Goal: Task Accomplishment & Management: Manage account settings

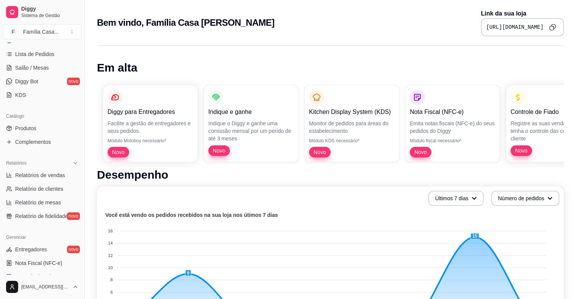
scroll to position [246, 0]
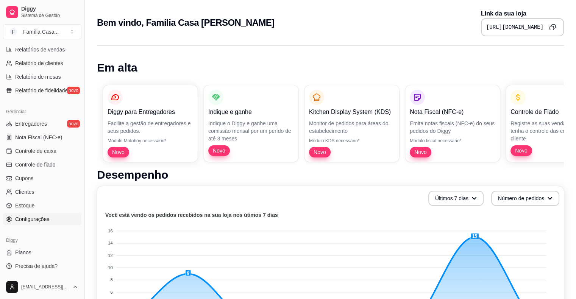
click at [50, 219] on link "Configurações" at bounding box center [42, 219] width 78 height 12
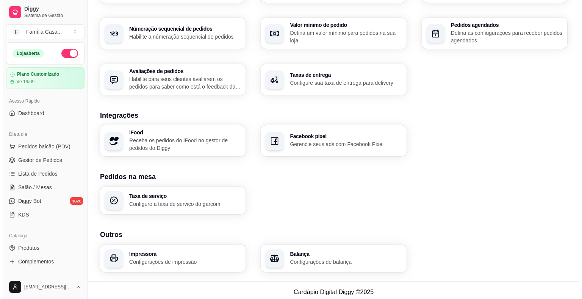
scroll to position [231, 0]
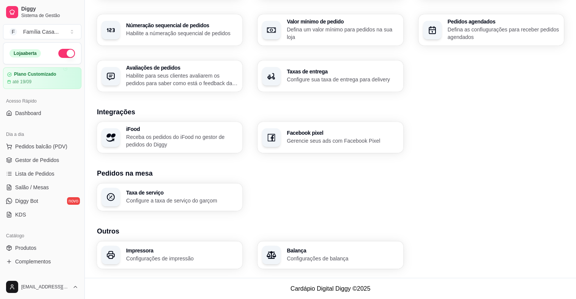
click at [158, 255] on p "Configurações de impressão" at bounding box center [182, 259] width 112 height 8
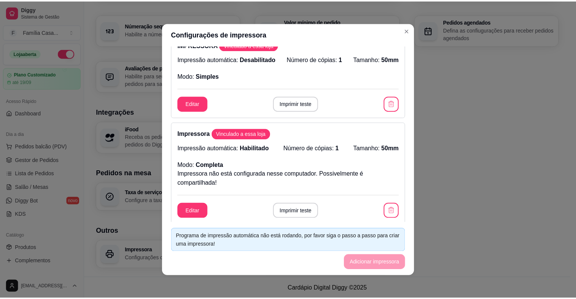
scroll to position [0, 0]
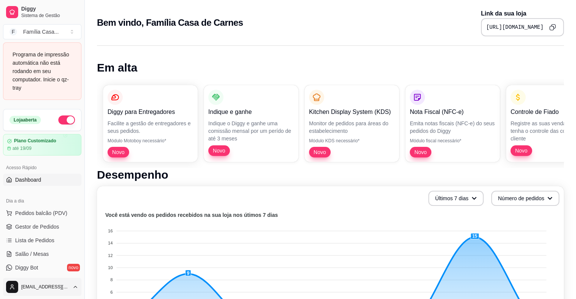
click at [56, 289] on html "Diggy Sistema de Gestão F Família Casa ... Programa de impressão automática não…" at bounding box center [288, 149] width 576 height 299
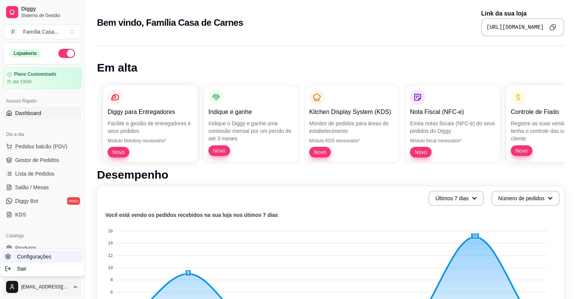
click at [36, 257] on span "Configurações" at bounding box center [34, 257] width 34 height 8
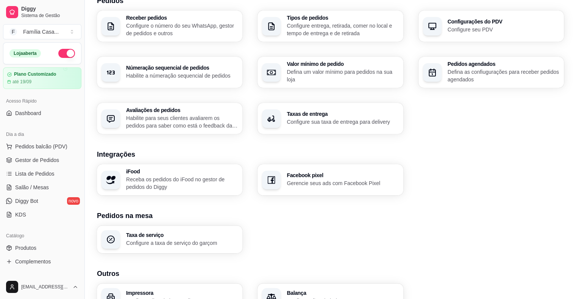
scroll to position [231, 0]
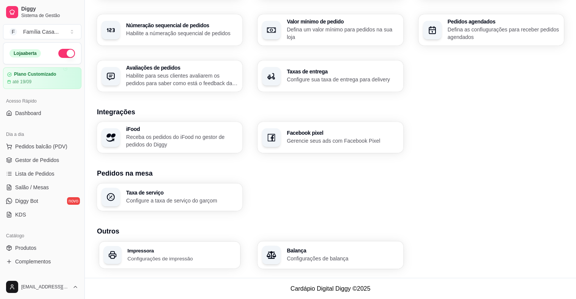
click at [176, 255] on p "Configurações de impressão" at bounding box center [181, 258] width 108 height 7
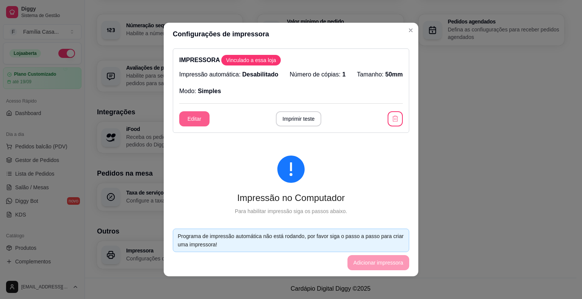
click at [188, 119] on button "Editar" at bounding box center [194, 118] width 30 height 15
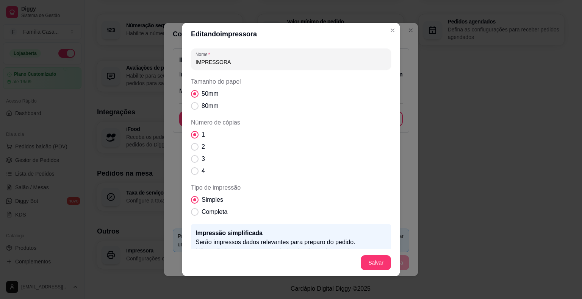
click at [383, 27] on header "Editando impressora" at bounding box center [291, 34] width 218 height 23
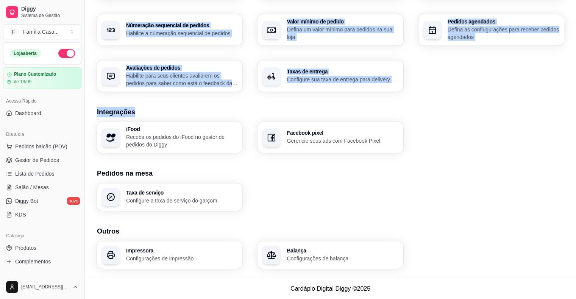
click at [418, 102] on div "Loja Informações da loja Principais informações da sua loja como endereço, nome…" at bounding box center [330, 34] width 467 height 470
click at [424, 102] on div "Loja Informações da loja Principais informações da sua loja como endereço, nome…" at bounding box center [330, 34] width 467 height 470
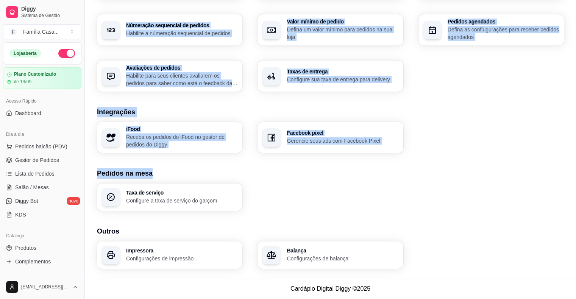
click at [449, 156] on div "Loja Informações da loja Principais informações da sua loja como endereço, nome…" at bounding box center [330, 34] width 467 height 470
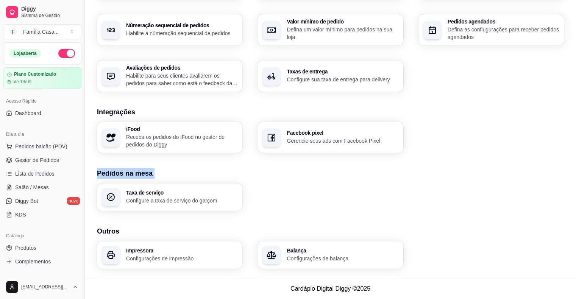
click at [455, 111] on h3 "Integrações" at bounding box center [330, 112] width 467 height 11
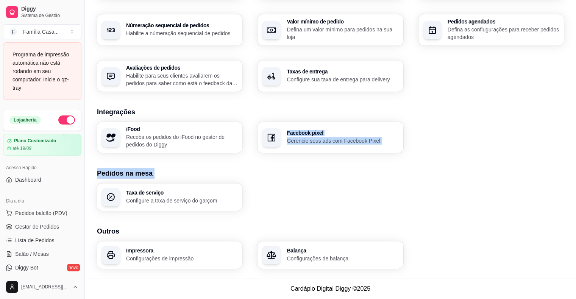
click at [451, 123] on div "iFood Receba os pedidos do iFood no gestor de pedidos do Diggy Facebook pixel G…" at bounding box center [330, 137] width 467 height 31
click at [465, 180] on section "Pedidos na mesa Taxa de serviço Configure a taxa de serviço do garçom" at bounding box center [330, 189] width 467 height 43
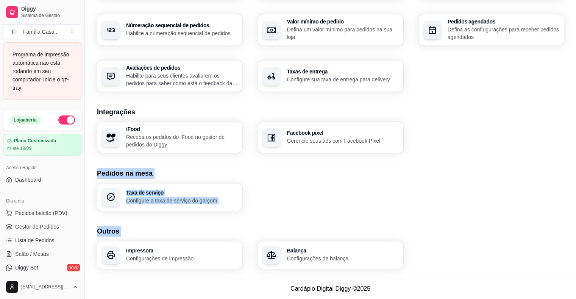
click at [438, 221] on div "Loja Informações da loja Principais informações da sua loja como endereço, nome…" at bounding box center [330, 34] width 467 height 470
click at [437, 217] on div "Loja Informações da loja Principais informações da sua loja como endereço, nome…" at bounding box center [330, 34] width 467 height 470
click at [428, 177] on h3 "Pedidos na mesa" at bounding box center [330, 173] width 467 height 11
click at [427, 177] on h3 "Pedidos na mesa" at bounding box center [330, 173] width 467 height 11
click at [135, 177] on h3 "Pedidos na mesa" at bounding box center [330, 173] width 467 height 11
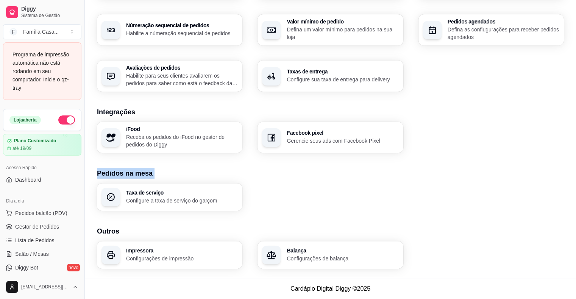
click at [137, 170] on h3 "Pedidos na mesa" at bounding box center [330, 173] width 467 height 11
click at [217, 163] on div "Loja Informações da loja Principais informações da sua loja como endereço, nome…" at bounding box center [330, 34] width 467 height 470
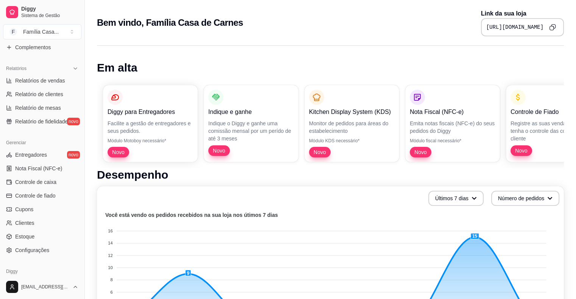
scroll to position [246, 0]
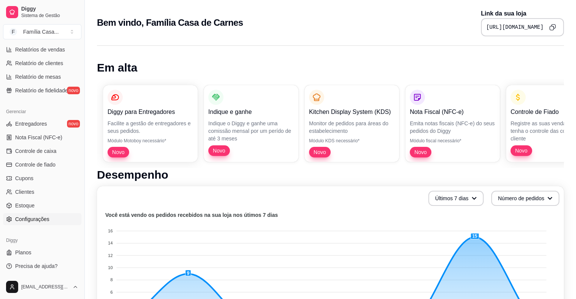
click at [46, 220] on span "Configurações" at bounding box center [32, 220] width 34 height 8
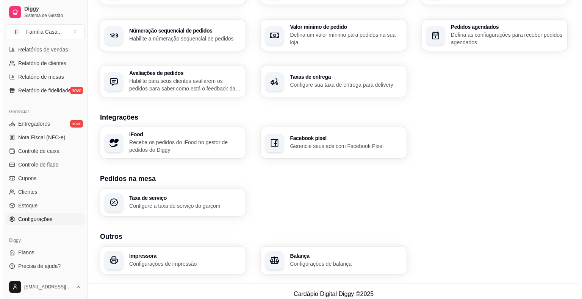
scroll to position [231, 0]
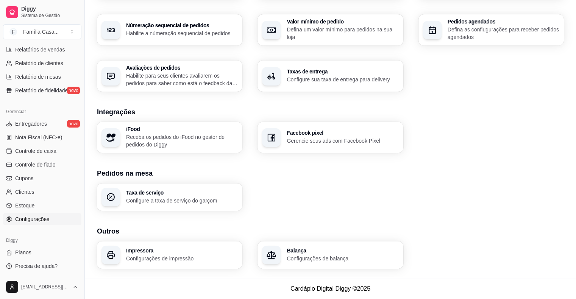
click at [147, 244] on div "Impressora Configurações de impressão" at bounding box center [169, 255] width 145 height 28
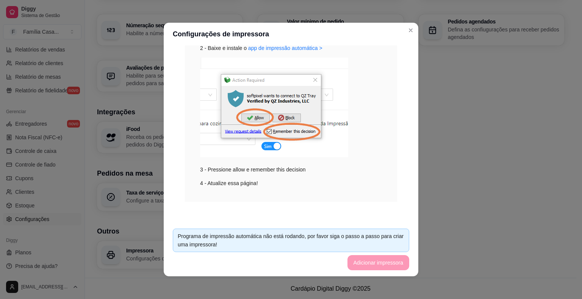
scroll to position [180, 0]
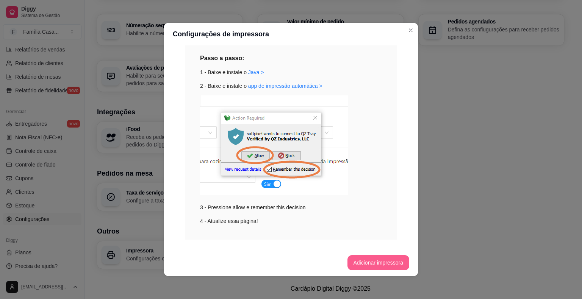
click at [386, 261] on button "Adicionar impressora" at bounding box center [378, 262] width 62 height 15
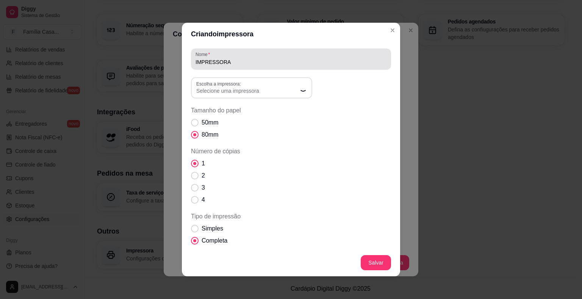
click at [244, 57] on div "IMPRESSORA" at bounding box center [290, 59] width 191 height 15
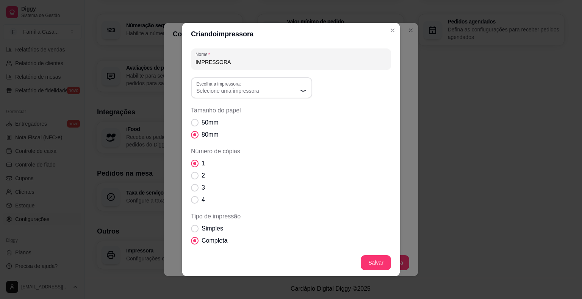
drag, startPoint x: 222, startPoint y: 60, endPoint x: 184, endPoint y: 57, distance: 38.4
click at [184, 57] on div "Nome IMPRESSORA Escolha a impressora: Escolha a impressora: Selecione uma impre…" at bounding box center [291, 147] width 218 height 204
type input "COZINHA"
click at [253, 82] on div "Selecione uma impressora" at bounding box center [247, 88] width 102 height 14
click at [247, 121] on span "Impressora BT" at bounding box center [244, 121] width 97 height 7
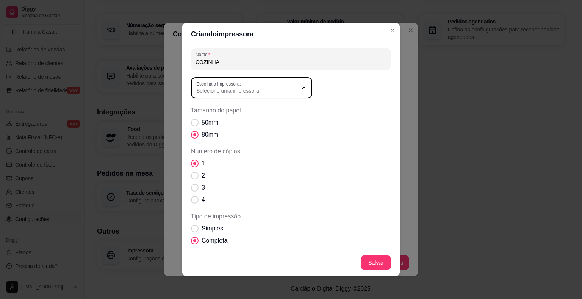
type input "Impressora BT"
select select "Impressora BT"
click at [232, 91] on span "Impressora BT" at bounding box center [247, 91] width 102 height 8
click at [220, 172] on span "POS58 BT" at bounding box center [244, 170] width 97 height 7
type input "POS58 BT"
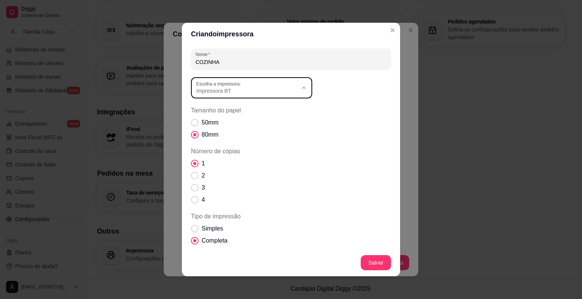
select select "POS58 BT"
click at [191, 121] on span "Tamanho do papel" at bounding box center [195, 123] width 8 height 8
click at [191, 124] on input "50mm" at bounding box center [193, 126] width 5 height 5
radio input "true"
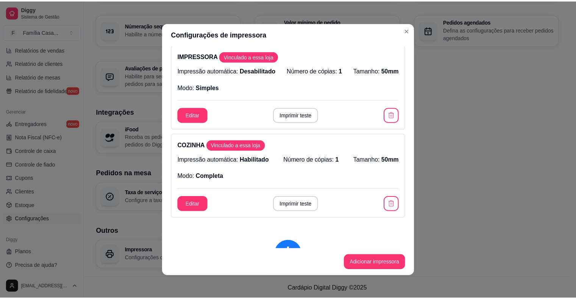
scroll to position [0, 0]
